Goal: Task Accomplishment & Management: Manage account settings

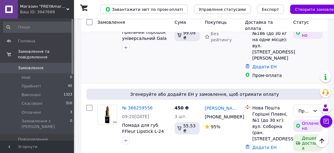
scroll to position [185, 0]
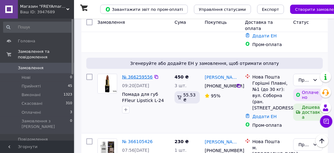
click at [141, 74] on link "№ 366259556" at bounding box center [137, 76] width 31 height 5
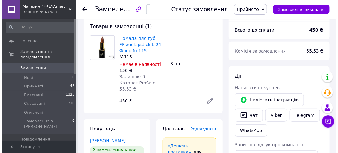
scroll to position [123, 0]
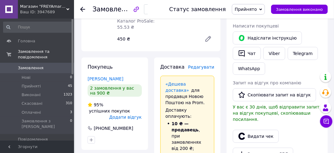
click at [203, 66] on span "Редагувати" at bounding box center [201, 66] width 26 height 5
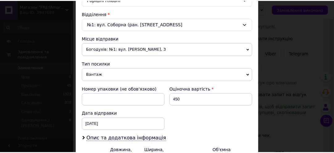
scroll to position [247, 0]
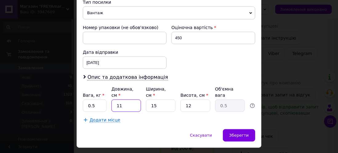
click at [122, 99] on input "11" at bounding box center [127, 105] width 30 height 12
type input "1"
type input "0.1"
type input "18"
type input "0.81"
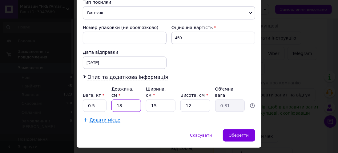
type input "18"
click at [157, 99] on input "15" at bounding box center [161, 105] width 30 height 12
type input "1"
type input "0.1"
type input "10"
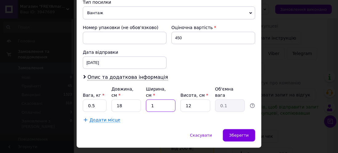
type input "0.54"
type input "10"
drag, startPoint x: 186, startPoint y: 95, endPoint x: 183, endPoint y: 95, distance: 3.1
click at [183, 99] on input "12" at bounding box center [196, 105] width 30 height 12
type input "3"
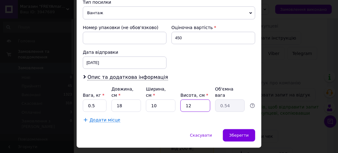
type input "0.14"
type input "3"
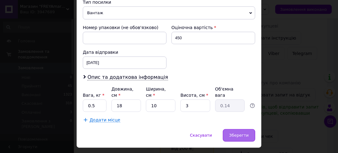
click at [244, 133] on span "Зберегти" at bounding box center [239, 135] width 19 height 5
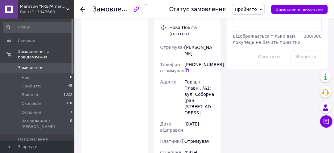
scroll to position [462, 0]
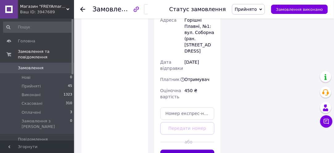
click at [180, 149] on button "Згенерувати ЕН" at bounding box center [187, 155] width 54 height 12
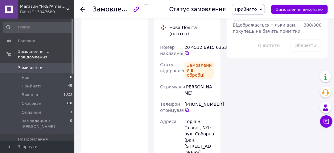
scroll to position [339, 0]
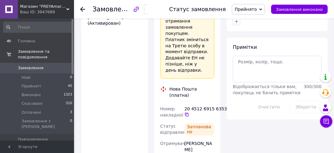
click at [82, 7] on use at bounding box center [82, 9] width 5 height 5
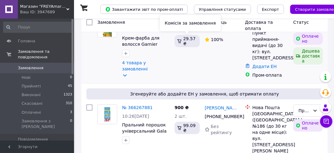
scroll to position [92, 0]
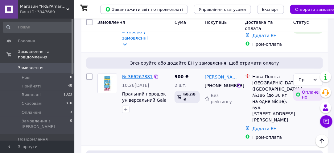
click at [135, 74] on link "№ 366267881" at bounding box center [137, 76] width 31 height 5
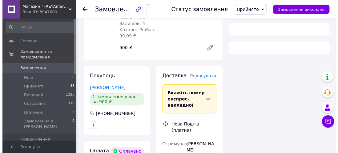
scroll to position [154, 0]
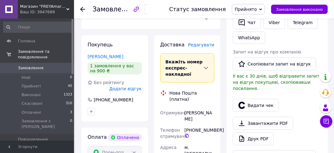
click at [202, 42] on span "Редагувати" at bounding box center [201, 44] width 26 height 5
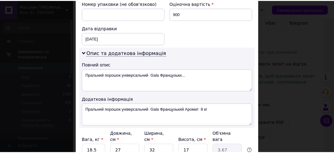
scroll to position [308, 0]
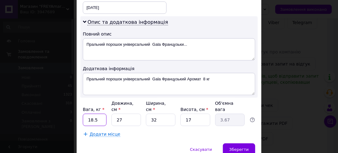
drag, startPoint x: 94, startPoint y: 103, endPoint x: 85, endPoint y: 103, distance: 8.9
click at [85, 113] on input "18.5" at bounding box center [95, 119] width 24 height 12
type input "16.5"
click at [122, 113] on input "27" at bounding box center [127, 119] width 30 height 12
type input "2"
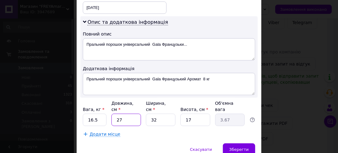
type input "0.27"
type input "24"
type input "3.26"
type input "24"
click at [239, 147] on span "Зберегти" at bounding box center [239, 149] width 19 height 5
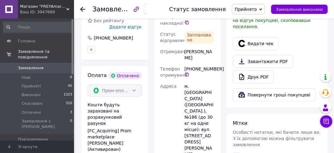
scroll to position [154, 0]
